Goal: Task Accomplishment & Management: Complete application form

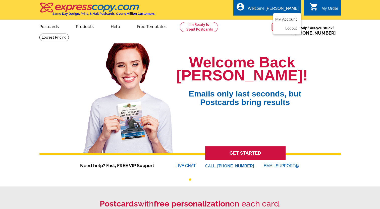
click at [286, 20] on link "My Account" at bounding box center [286, 19] width 22 height 5
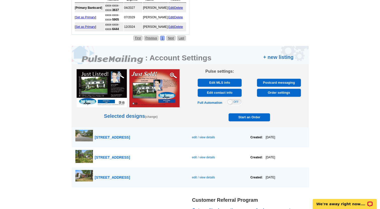
scroll to position [266, 0]
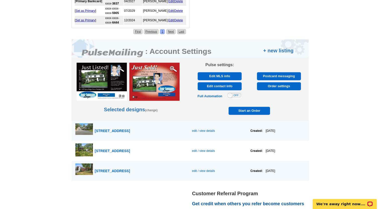
click at [247, 110] on span "Start an Order" at bounding box center [249, 111] width 39 height 8
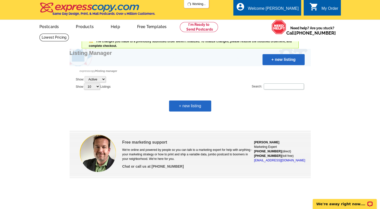
click at [193, 105] on link "+ new listing" at bounding box center [190, 106] width 42 height 11
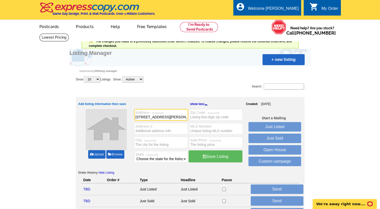
type input "223 Perkins Row"
click at [138, 142] on input "City (required)" at bounding box center [160, 144] width 51 height 5
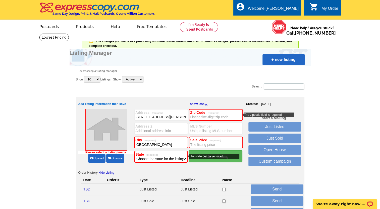
type input "Topsfield"
click at [184, 158] on select "Choose the state for the listing Alabama Alaska Arizona Arkansas California Col…" at bounding box center [160, 159] width 51 height 5
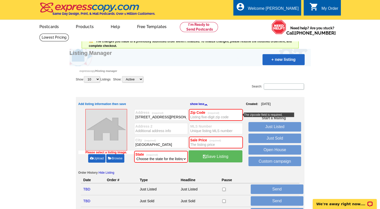
select select "22"
click at [135, 157] on select "Choose the state for the listing Alabama Alaska Arizona Arkansas California Col…" at bounding box center [160, 159] width 51 height 5
click at [212, 118] on input "Zip Code (required)" at bounding box center [215, 117] width 51 height 5
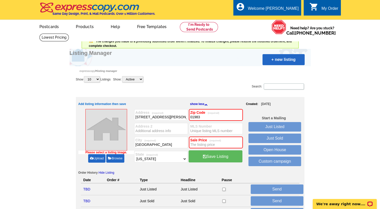
type input "01983"
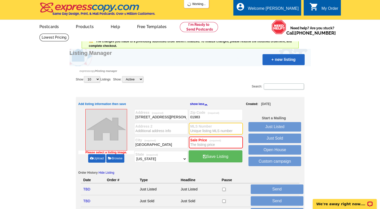
click at [194, 130] on input "MLS Number" at bounding box center [215, 130] width 51 height 5
paste input "73425321"
type input "73425321"
click at [199, 146] on input "Sale Price (required)" at bounding box center [215, 144] width 51 height 5
type input "740,000"
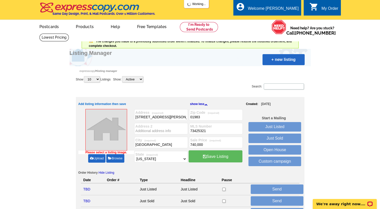
click at [95, 157] on link "Upload" at bounding box center [96, 158] width 17 height 9
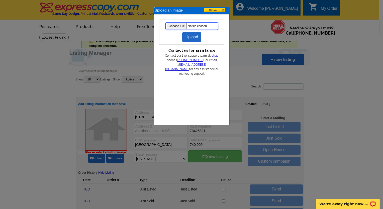
click at [174, 25] on input "file" at bounding box center [192, 26] width 53 height 8
type input "C:\fakepath\perkins223ext.jpg"
click at [191, 35] on link "Upload" at bounding box center [191, 37] width 19 height 10
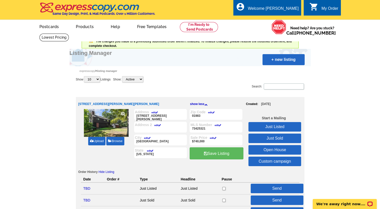
click at [271, 137] on link "Just Sold" at bounding box center [274, 139] width 53 height 10
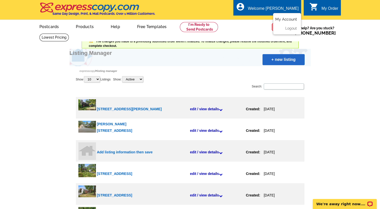
click at [284, 20] on link "My Account" at bounding box center [286, 19] width 22 height 5
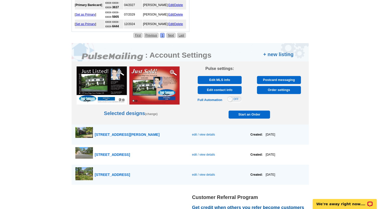
scroll to position [262, 0]
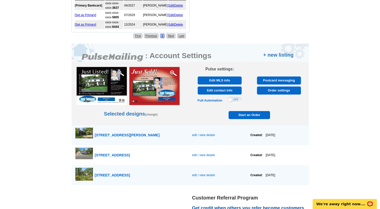
click at [206, 133] on span "edit / view details" at bounding box center [203, 135] width 23 height 4
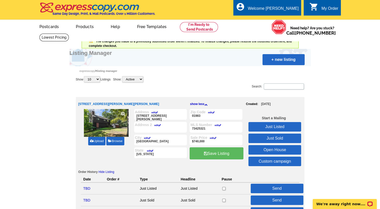
click at [272, 138] on link "Just Sold" at bounding box center [274, 139] width 53 height 10
